Goal: Find specific page/section: Find specific page/section

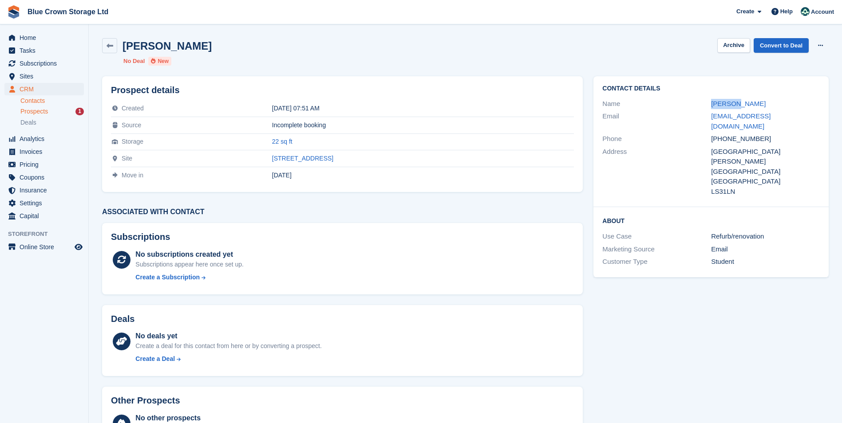
click at [36, 102] on link "Contacts" at bounding box center [51, 101] width 63 height 8
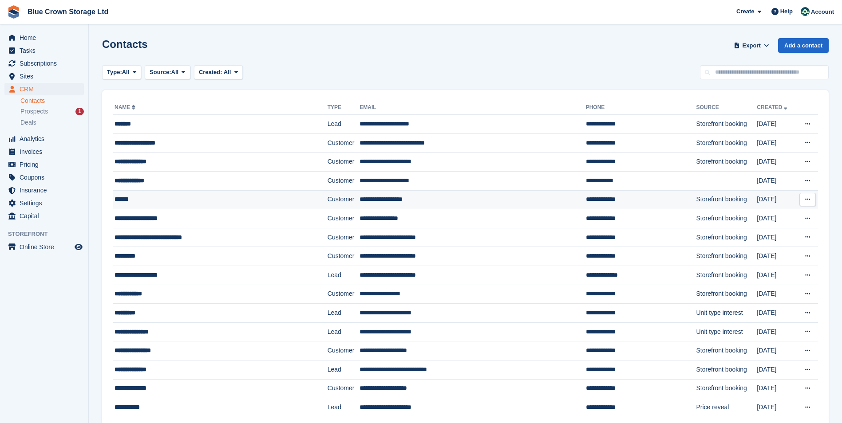
click at [129, 197] on div "******" at bounding box center [202, 199] width 177 height 9
